Goal: Find contact information: Obtain details needed to contact an individual or organization

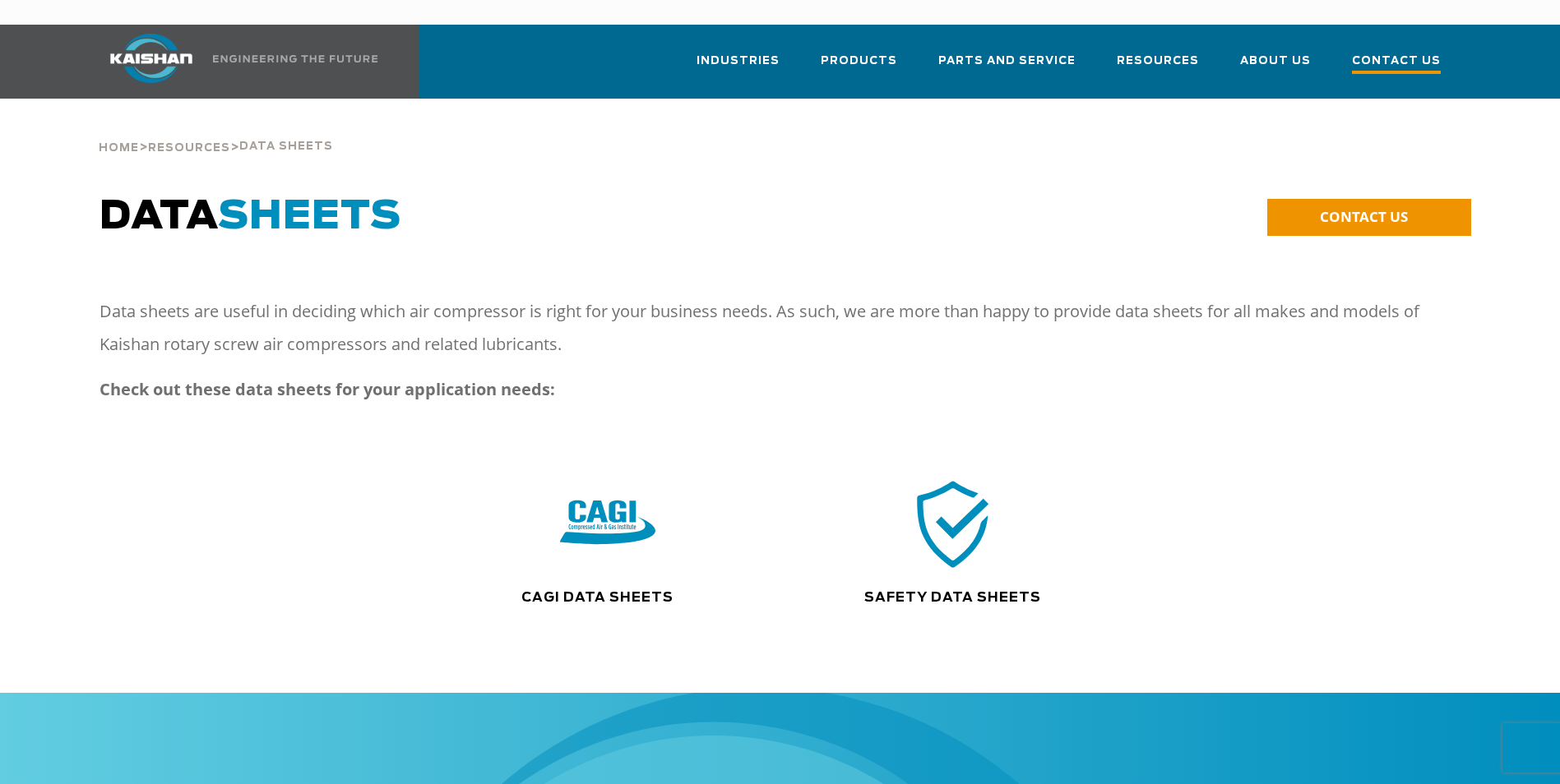
click at [1388, 52] on span "Contact Us" at bounding box center [1396, 63] width 89 height 22
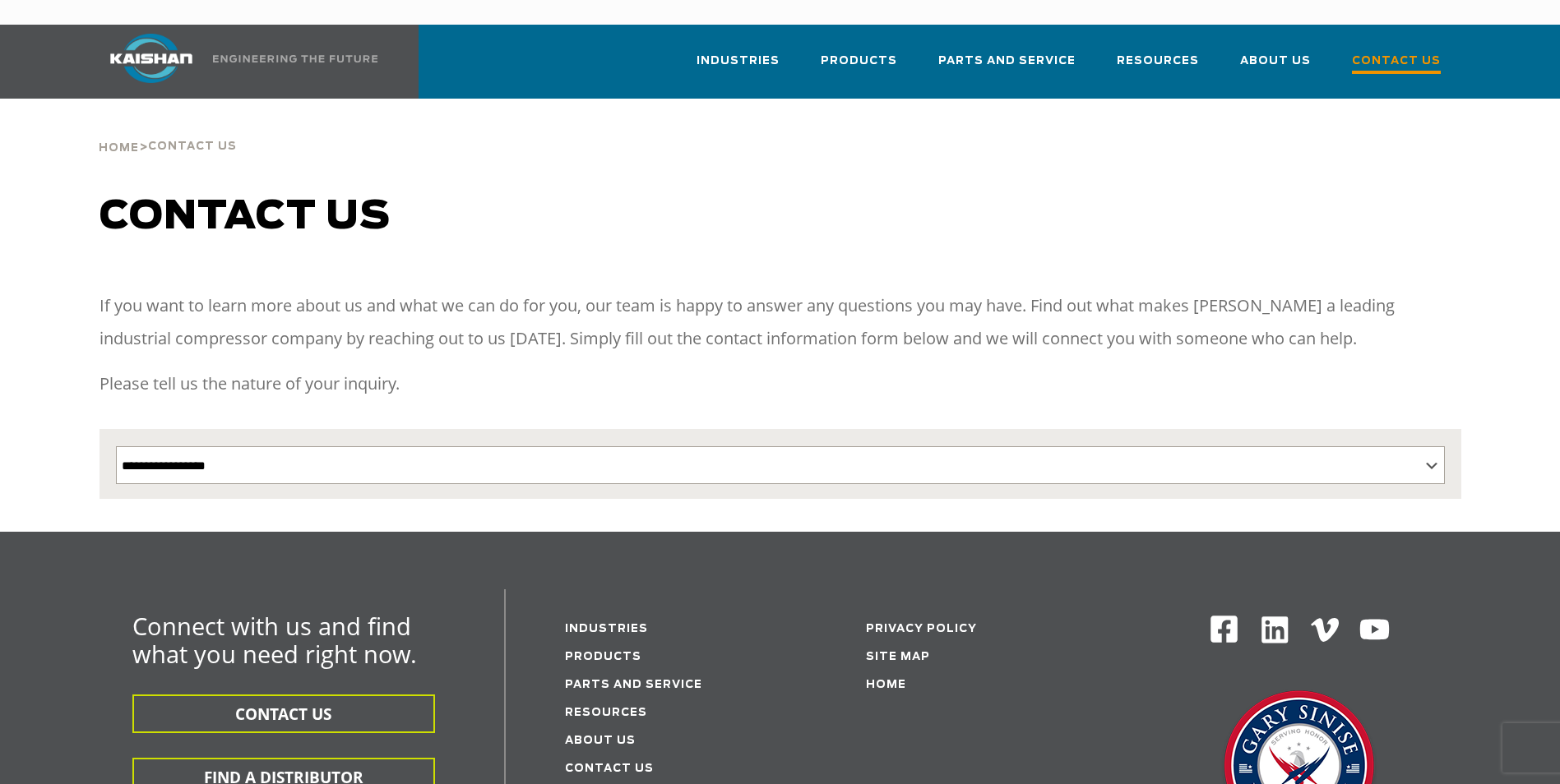
click at [1404, 52] on span "Contact Us" at bounding box center [1396, 63] width 89 height 22
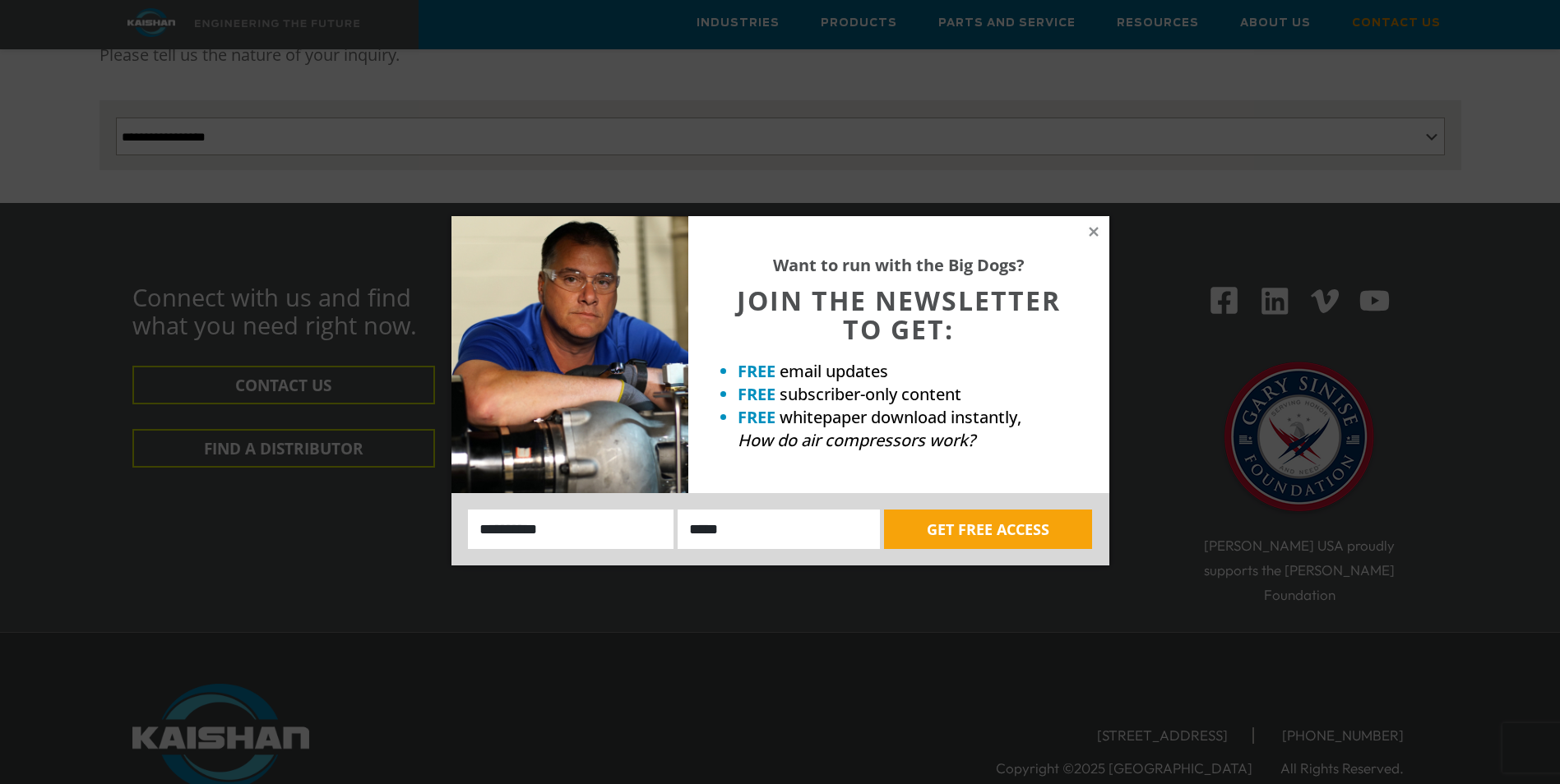
scroll to position [247, 0]
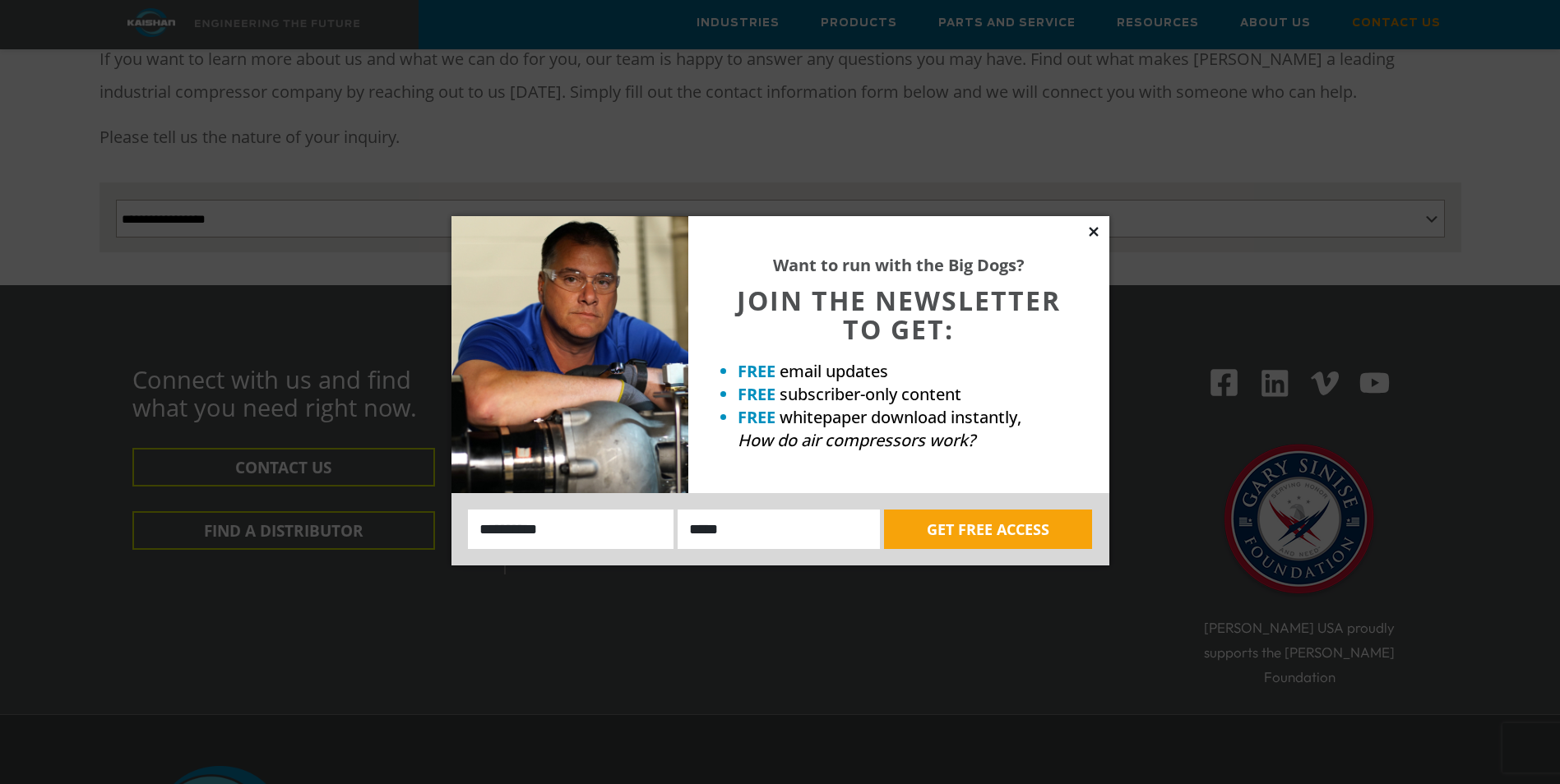
click at [1090, 228] on icon at bounding box center [1093, 231] width 9 height 9
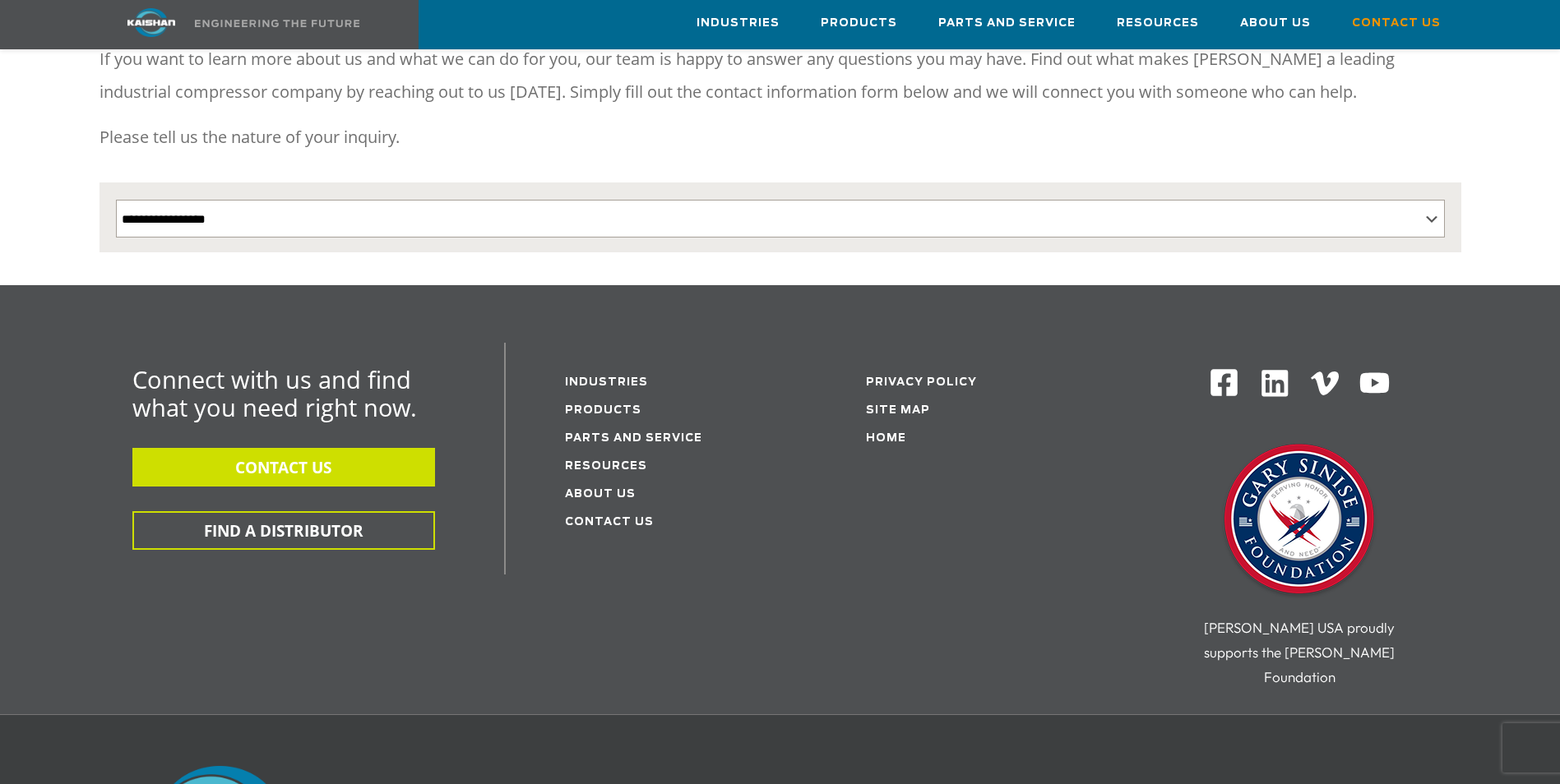
click at [305, 448] on button "CONTACT US" at bounding box center [284, 467] width 303 height 38
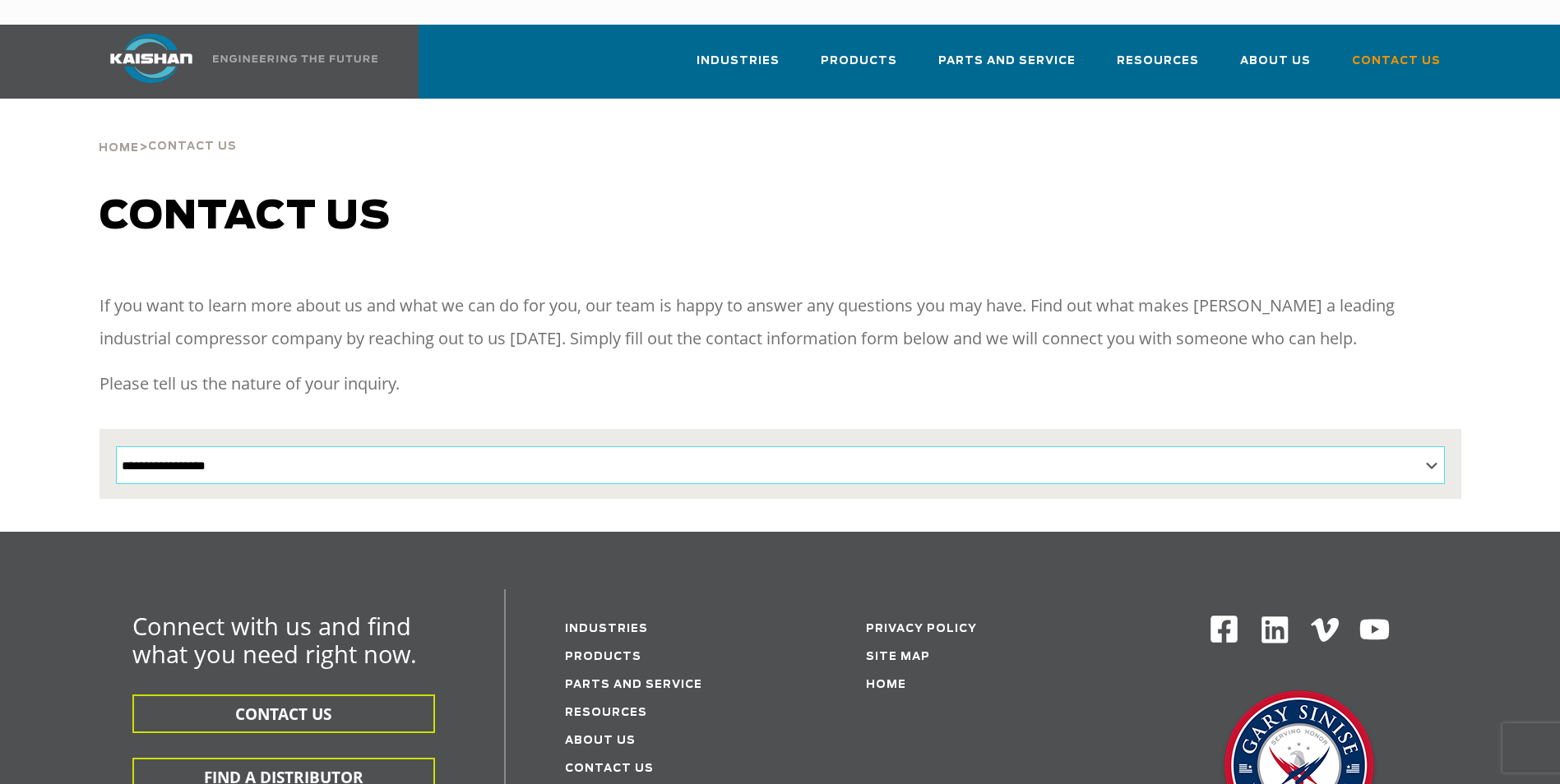
click at [1422, 446] on select "**********" at bounding box center [780, 465] width 1329 height 38
